Goal: Task Accomplishment & Management: Manage account settings

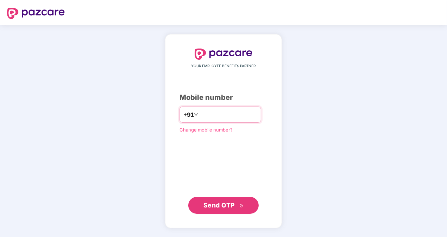
click at [200, 115] on input "number" at bounding box center [229, 114] width 58 height 11
type input "**********"
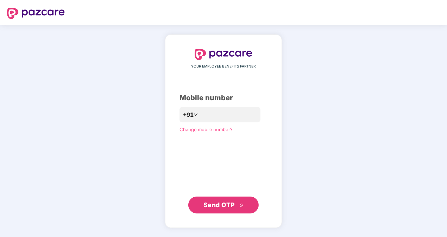
click at [228, 206] on span "Send OTP" at bounding box center [219, 204] width 31 height 7
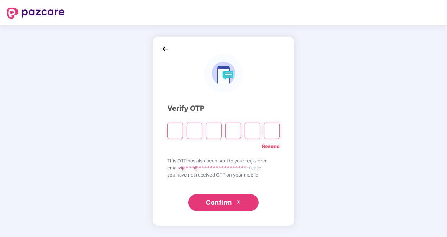
type input "*"
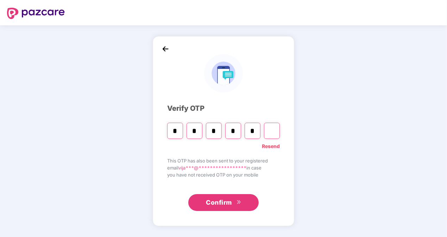
type input "*"
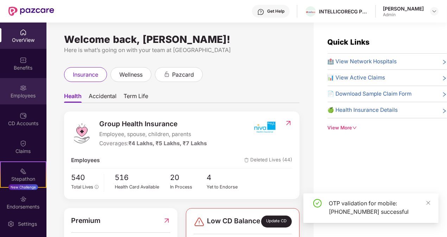
click at [26, 95] on div "Employees" at bounding box center [23, 95] width 46 height 7
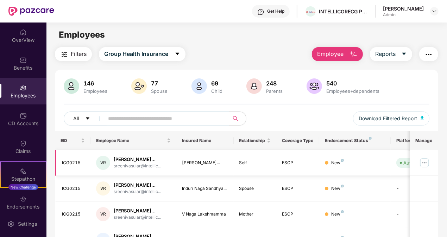
click at [424, 162] on img at bounding box center [424, 162] width 11 height 11
click at [442, 94] on div "Filters Group Health Insurance Employee Reports 146 Employees 77 Spouse 69 Chil…" at bounding box center [246, 240] width 400 height 386
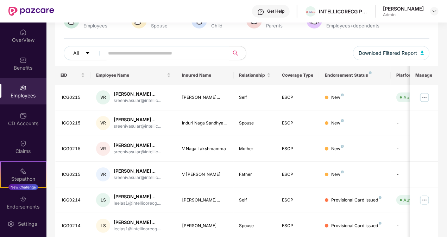
scroll to position [62, 0]
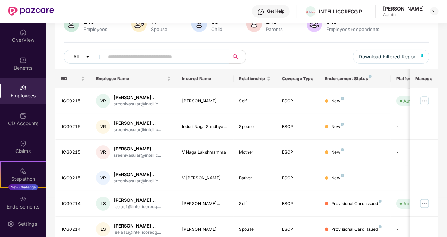
click at [443, 127] on div "Filters Group Health Insurance Employee Reports 146 Employees 77 Spouse 69 Chil…" at bounding box center [246, 178] width 400 height 386
click at [425, 205] on img at bounding box center [424, 203] width 11 height 11
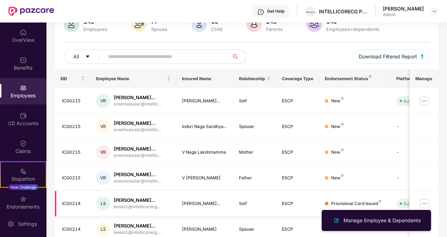
click at [425, 205] on img at bounding box center [424, 203] width 11 height 11
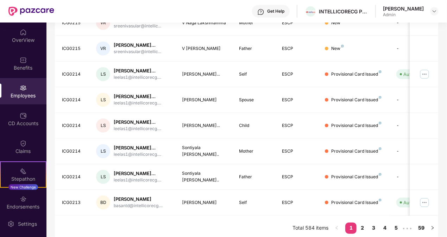
scroll to position [195, 0]
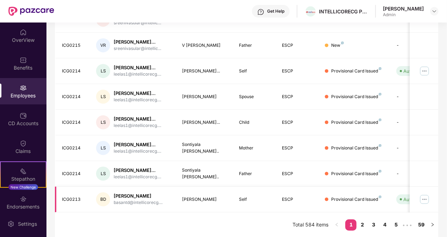
click at [424, 200] on img at bounding box center [424, 199] width 11 height 11
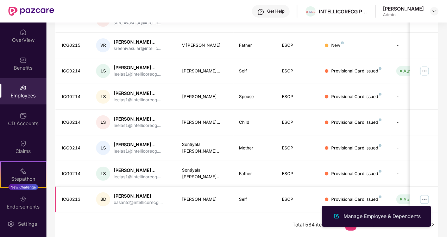
click at [424, 195] on img at bounding box center [424, 199] width 11 height 11
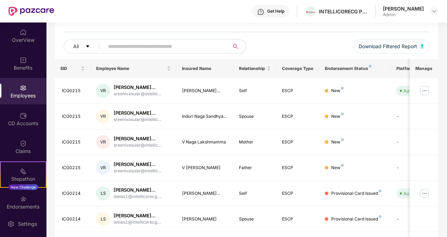
scroll to position [73, 0]
click at [424, 89] on img at bounding box center [424, 90] width 11 height 11
